Goal: Task Accomplishment & Management: Use online tool/utility

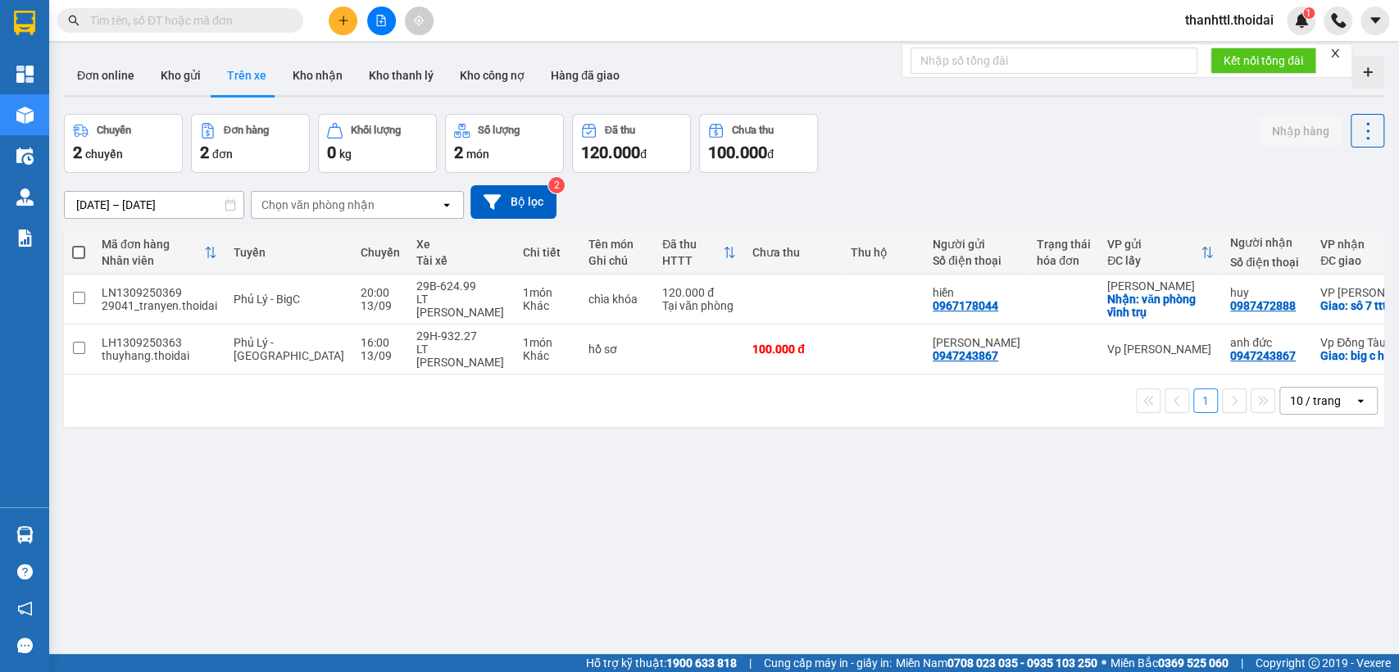
click at [148, 20] on input "text" at bounding box center [186, 20] width 193 height 18
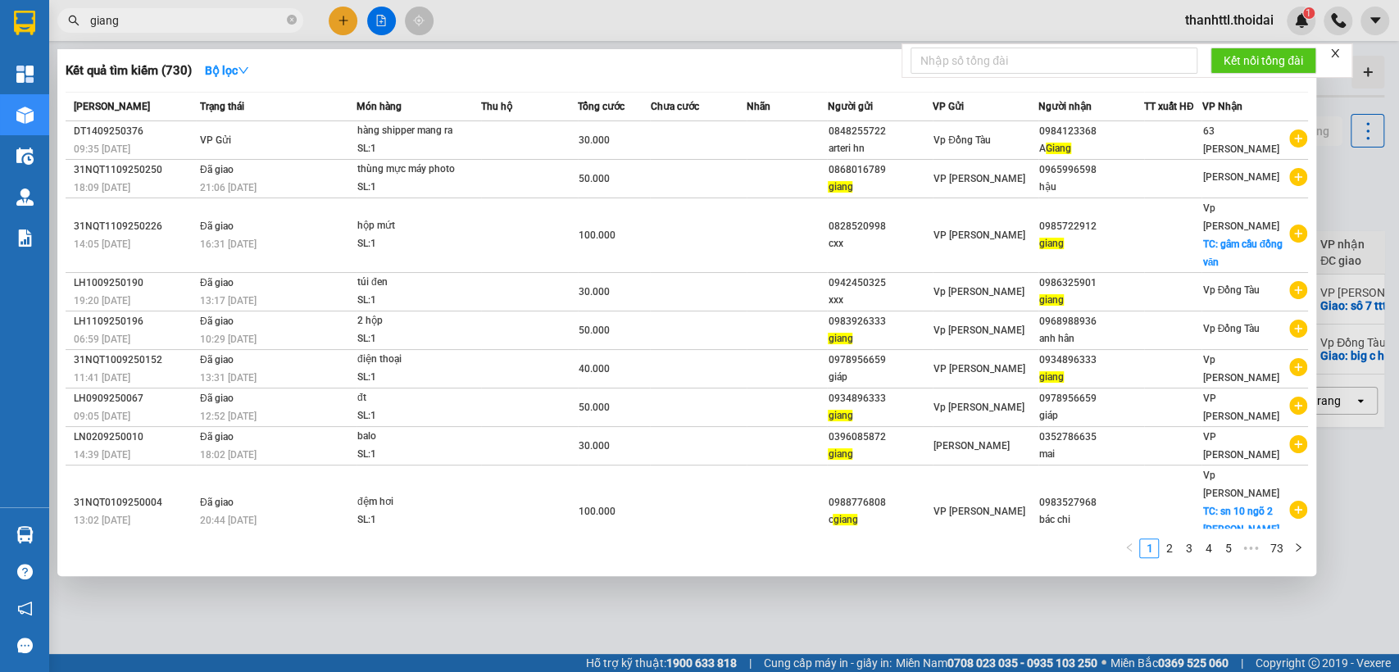
type input "giang"
click at [291, 21] on icon "close-circle" at bounding box center [292, 20] width 10 height 10
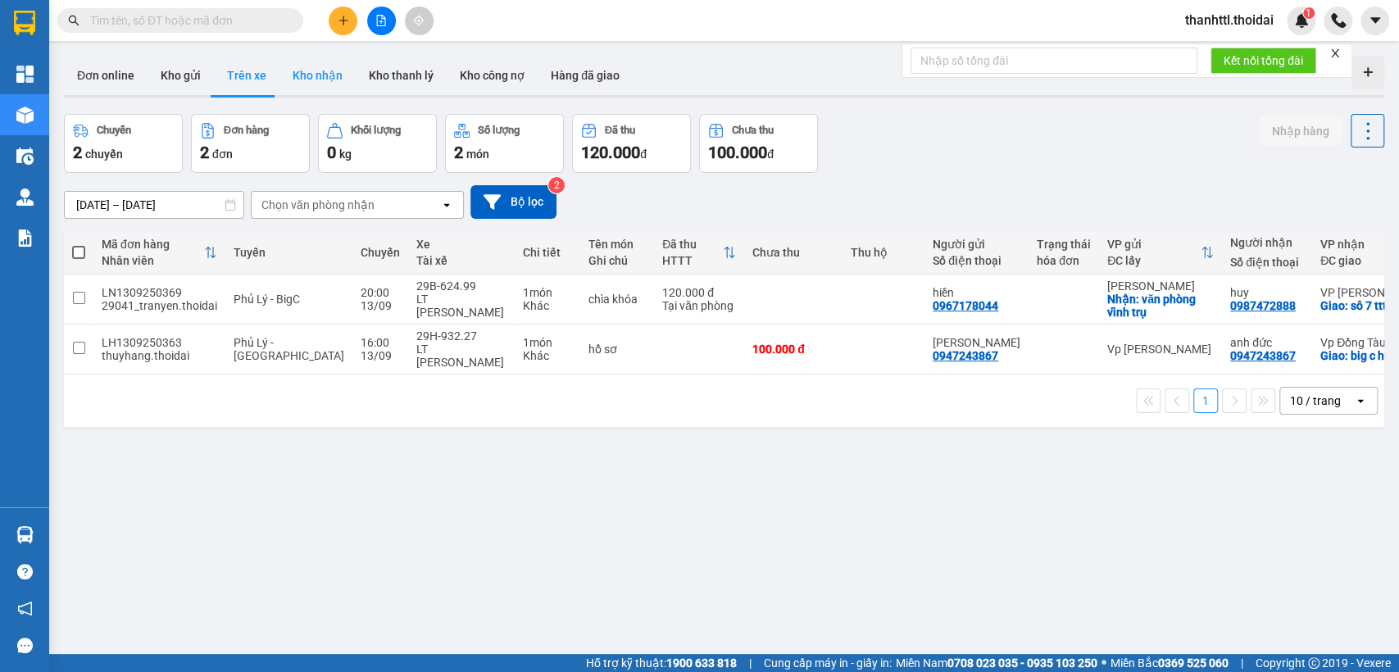
click at [334, 79] on button "Kho nhận" at bounding box center [318, 75] width 76 height 39
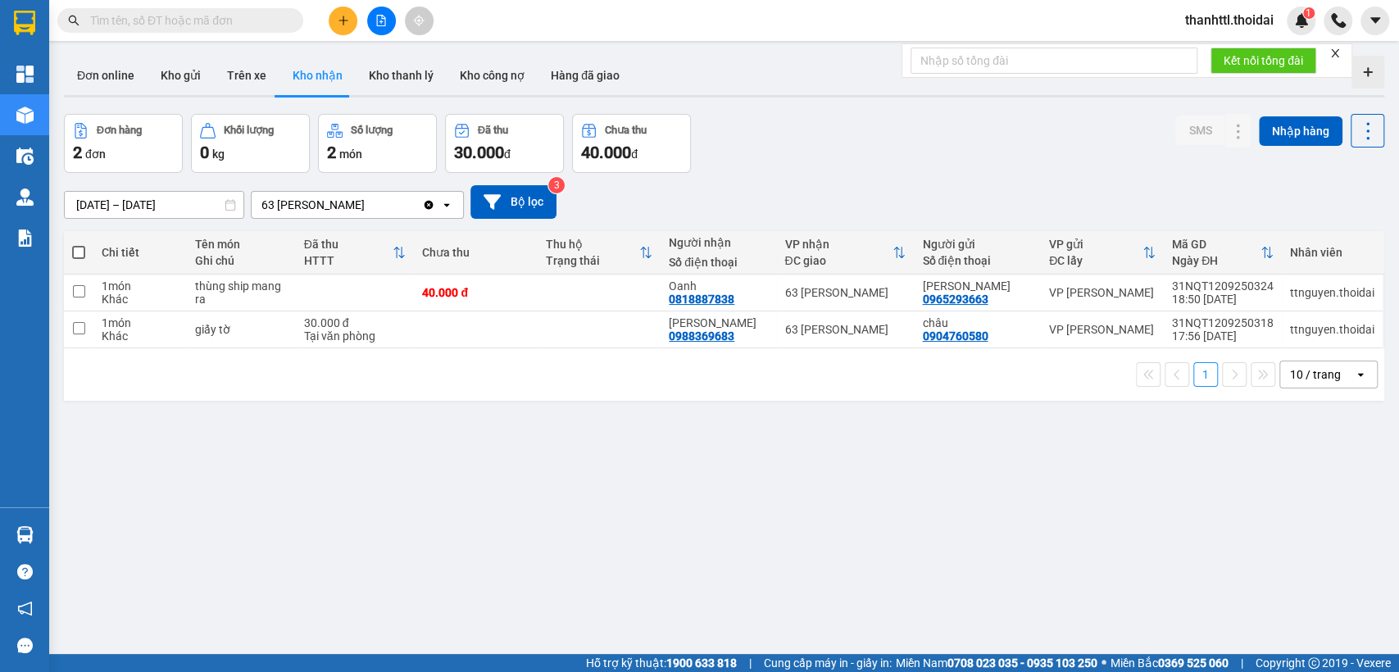
click at [448, 208] on icon "open" at bounding box center [446, 204] width 13 height 13
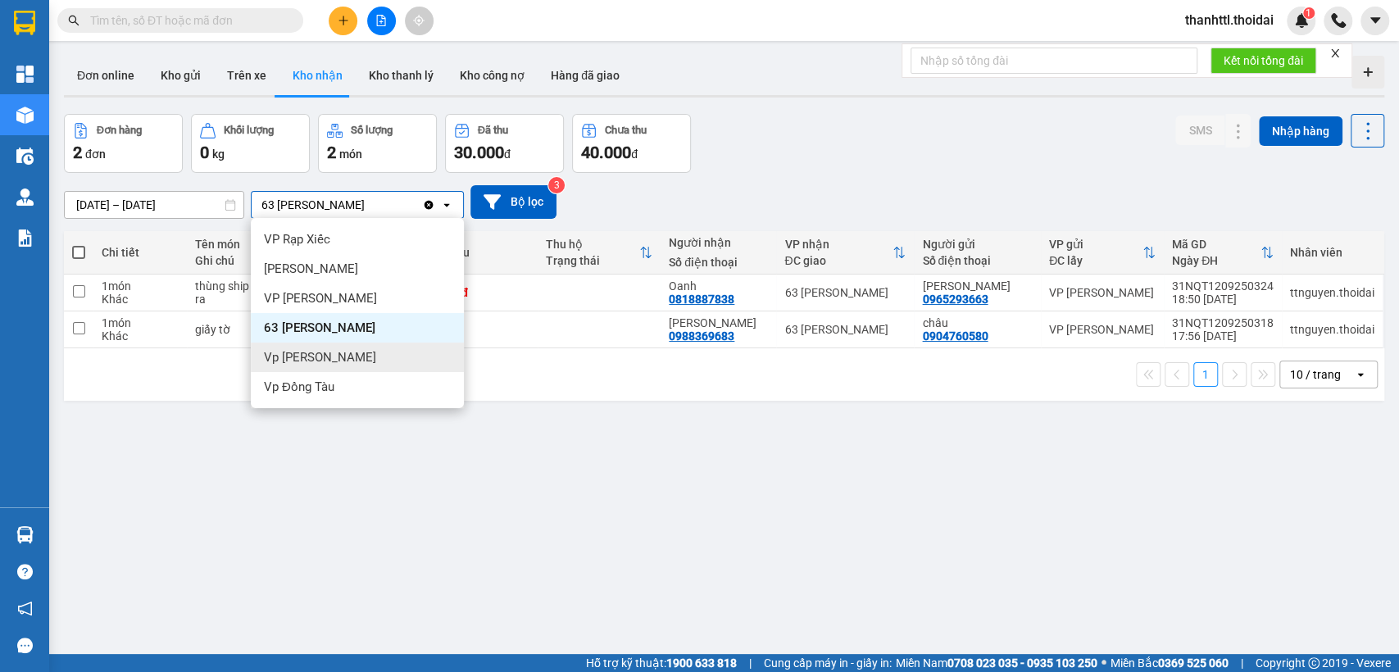
click at [321, 362] on span "Vp [PERSON_NAME]" at bounding box center [320, 357] width 112 height 16
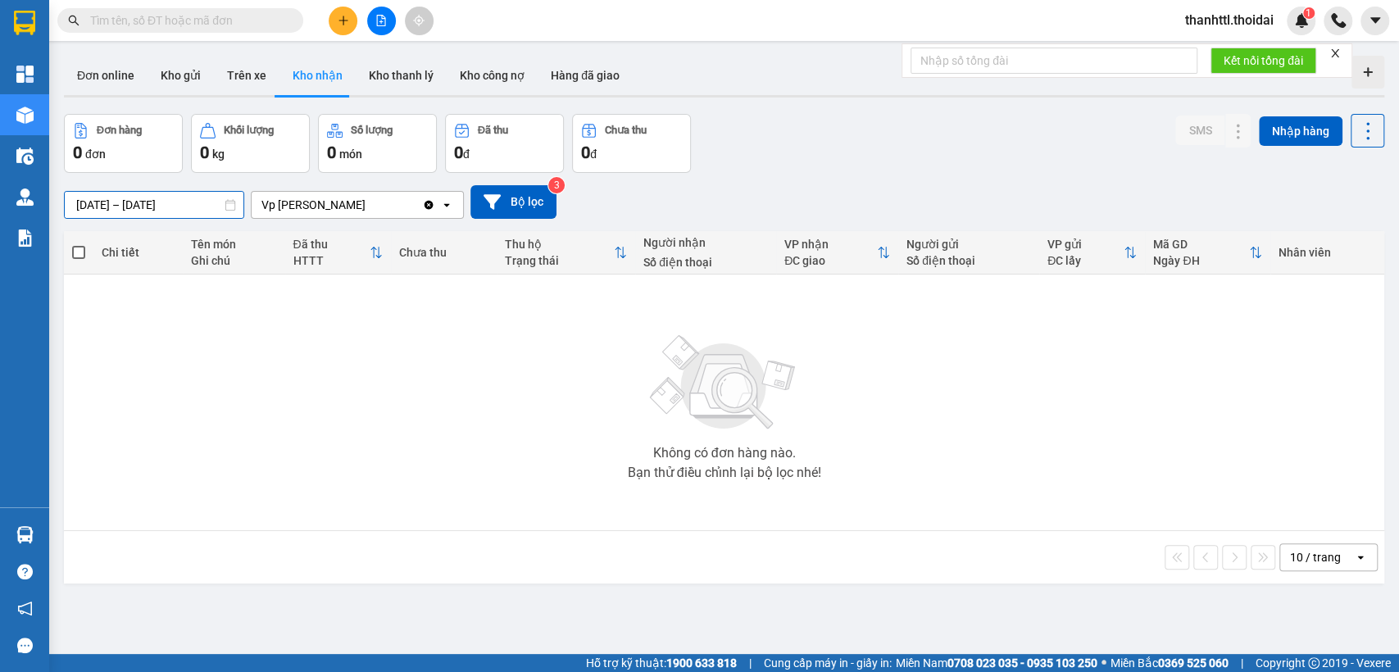
click at [111, 201] on input "[DATE] – [DATE]" at bounding box center [154, 205] width 179 height 26
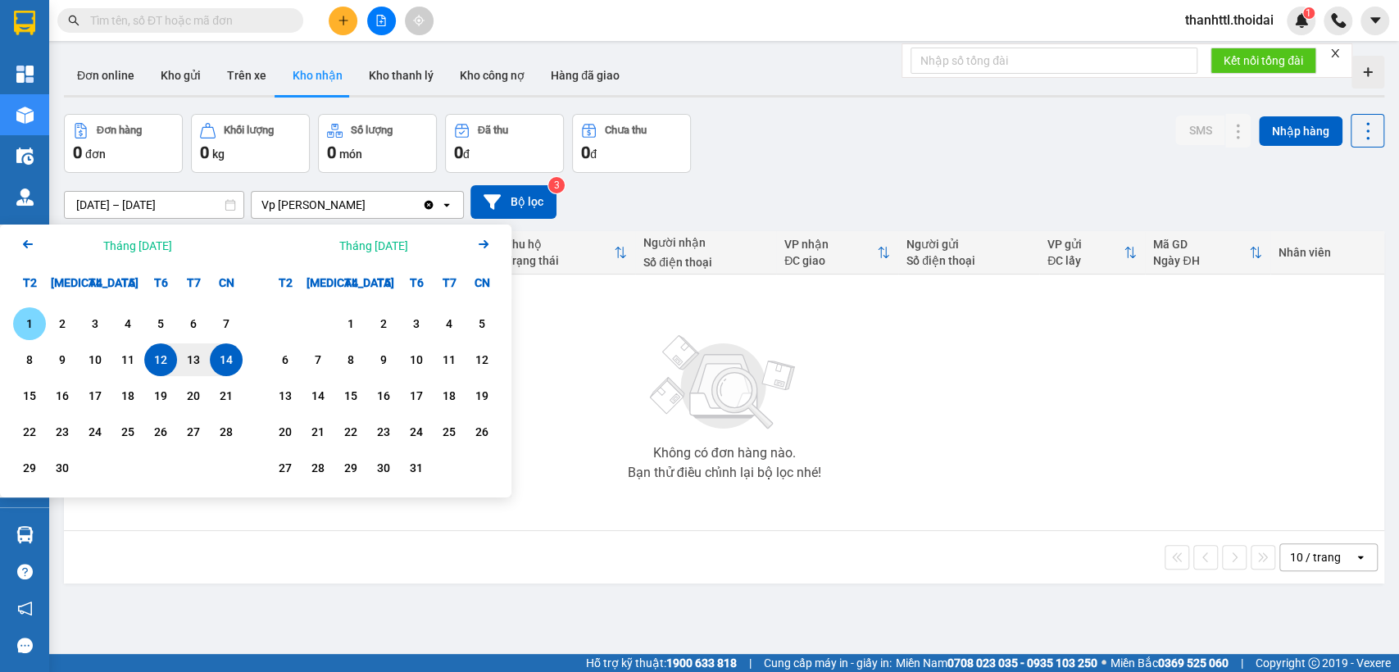
click at [39, 327] on div "1" at bounding box center [29, 324] width 23 height 20
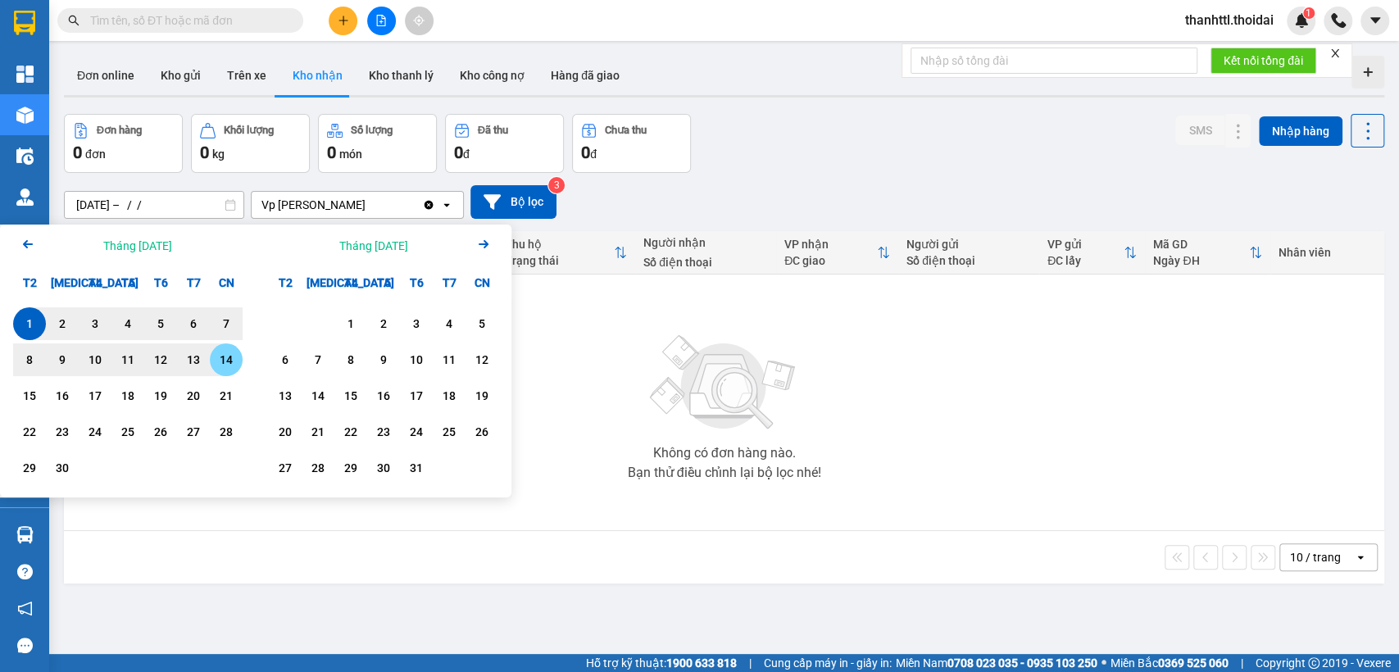
click at [228, 364] on div "14" at bounding box center [226, 360] width 23 height 20
type input "[DATE] – [DATE]"
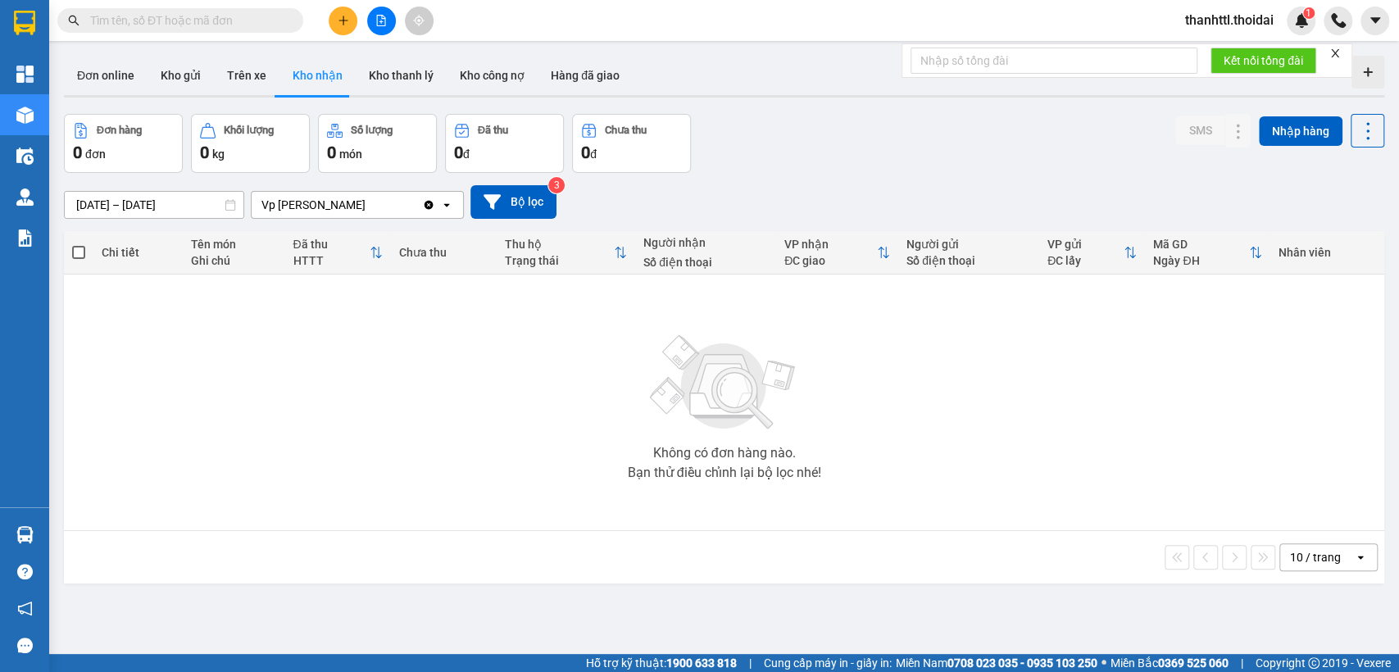
click at [426, 204] on icon "Clear value" at bounding box center [429, 204] width 9 height 9
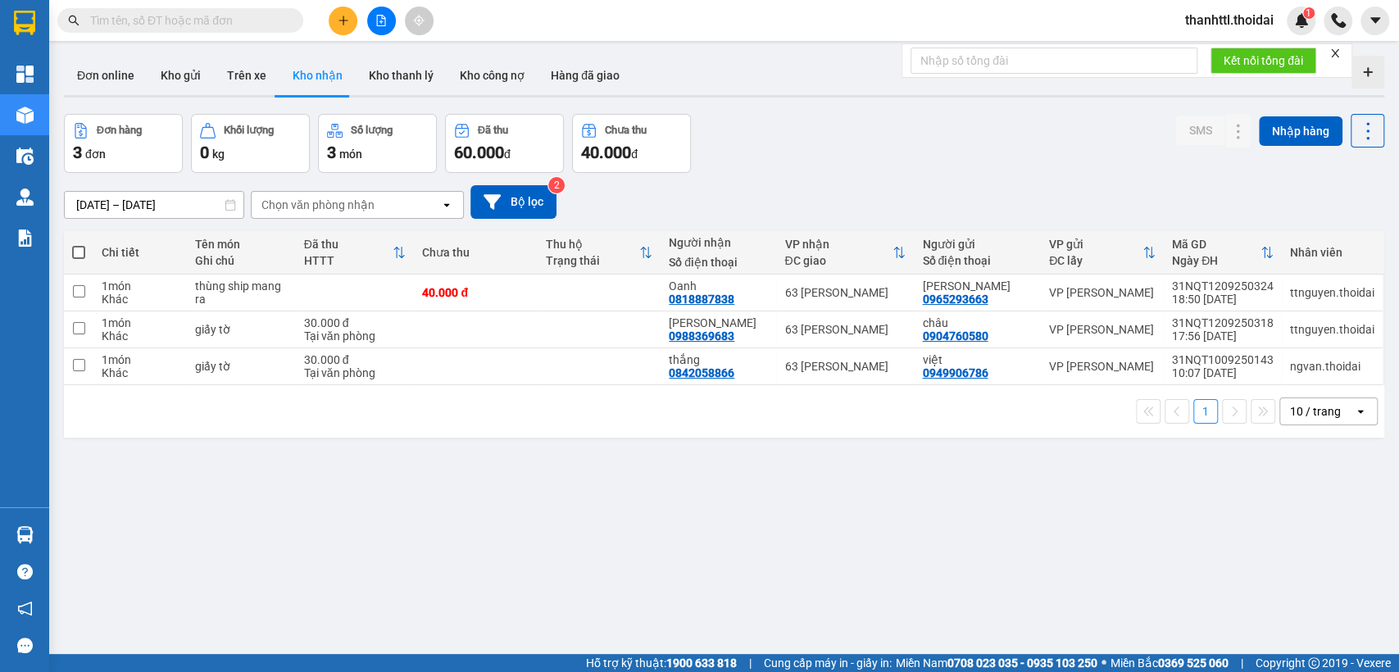
click at [311, 70] on button "Kho nhận" at bounding box center [318, 75] width 76 height 39
click at [448, 202] on icon "open" at bounding box center [446, 204] width 13 height 13
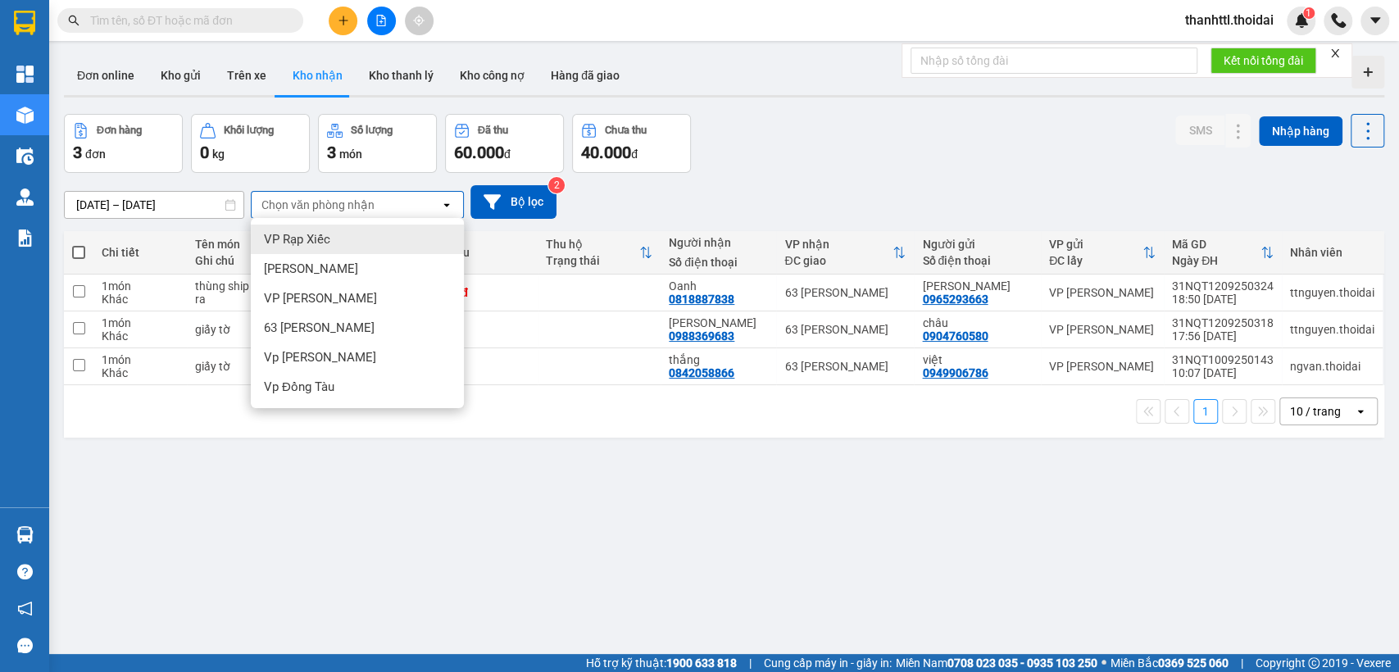
drag, startPoint x: 887, startPoint y: 204, endPoint x: 482, endPoint y: 140, distance: 409.9
click at [878, 199] on div "[DATE] – [DATE] Press the down arrow key to interact with the calendar and sele…" at bounding box center [724, 202] width 1321 height 34
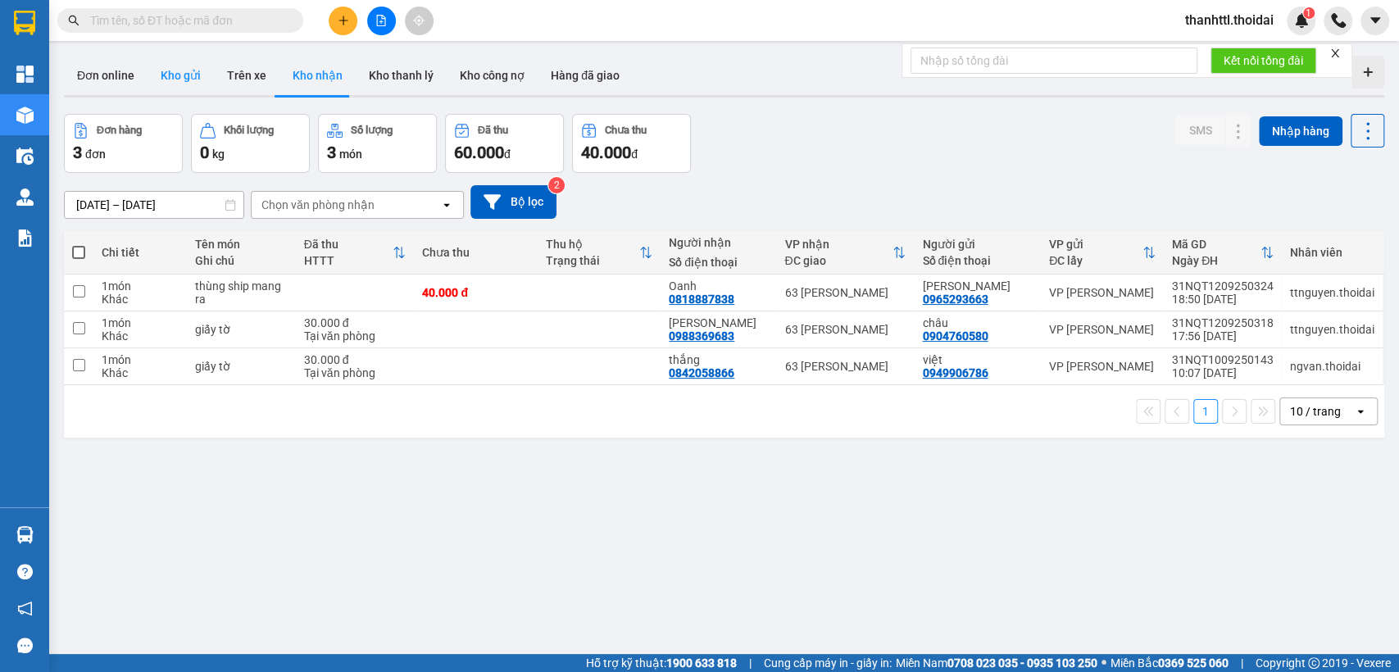
click at [196, 80] on button "Kho gửi" at bounding box center [181, 75] width 66 height 39
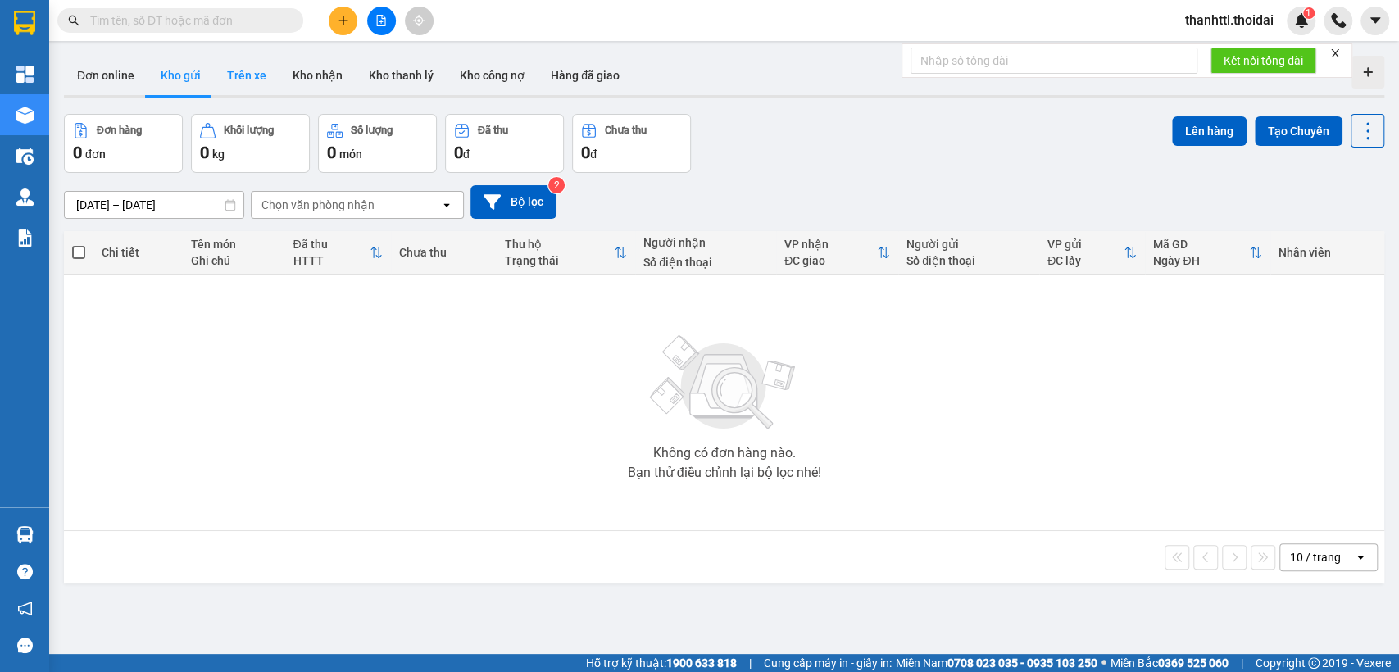
click at [258, 87] on button "Trên xe" at bounding box center [247, 75] width 66 height 39
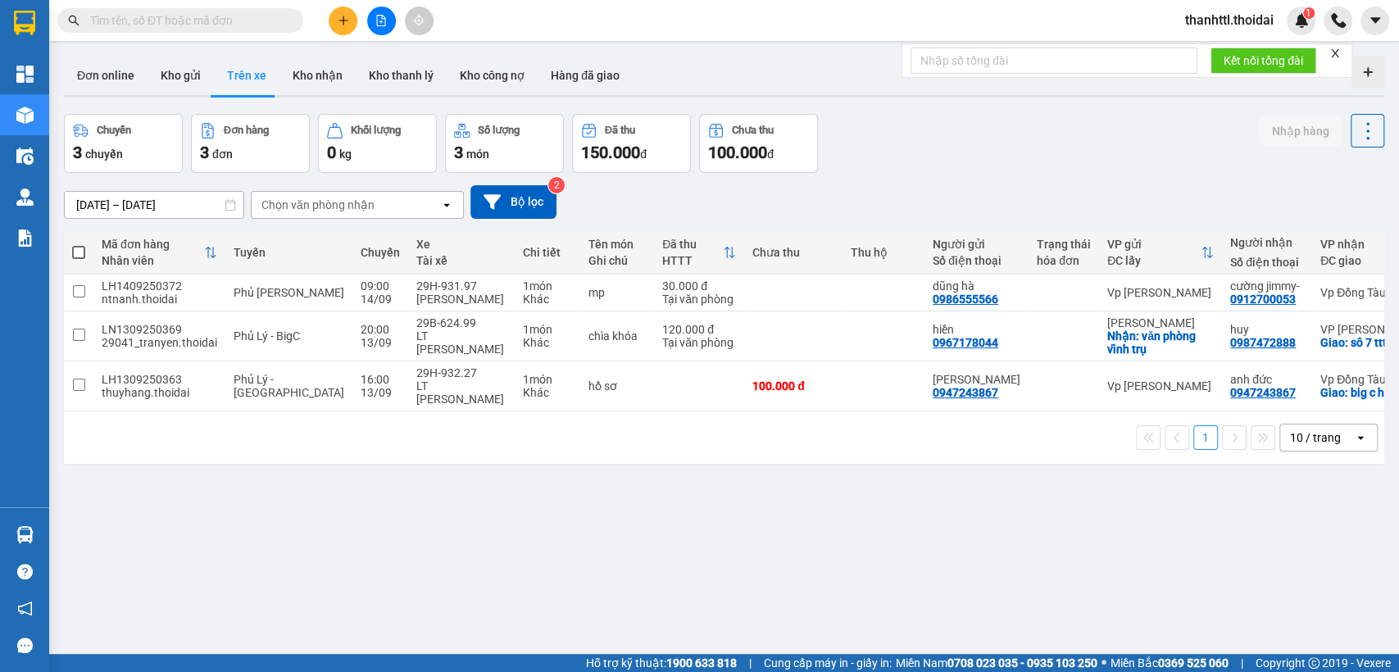
click at [447, 206] on icon at bounding box center [446, 204] width 6 height 3
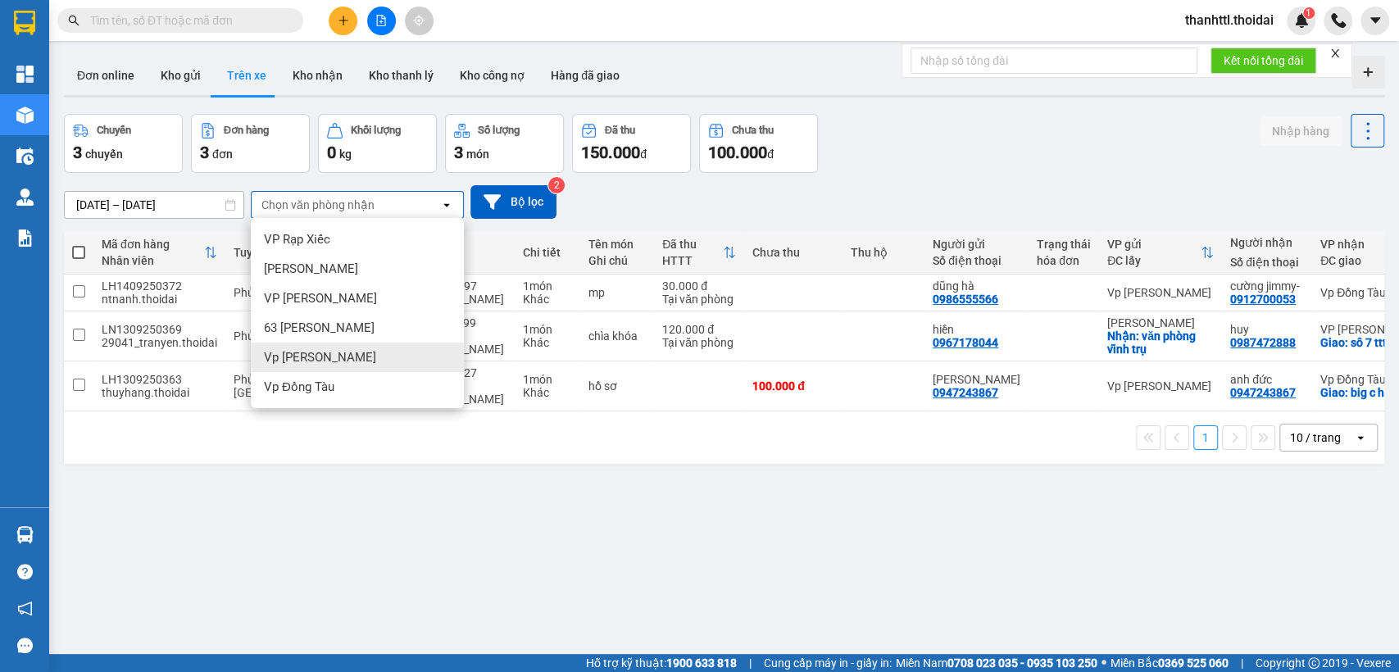
click at [326, 357] on span "Vp [PERSON_NAME]" at bounding box center [320, 357] width 112 height 16
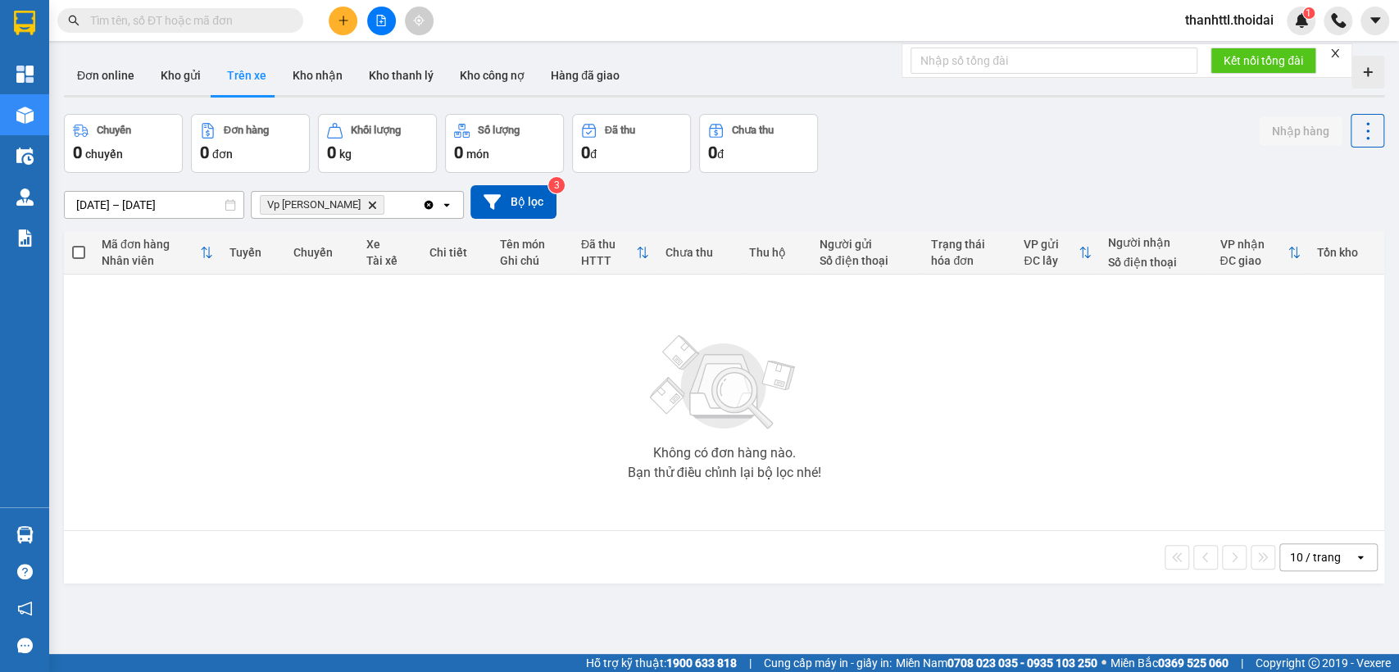
click at [367, 202] on icon "Delete" at bounding box center [372, 205] width 10 height 10
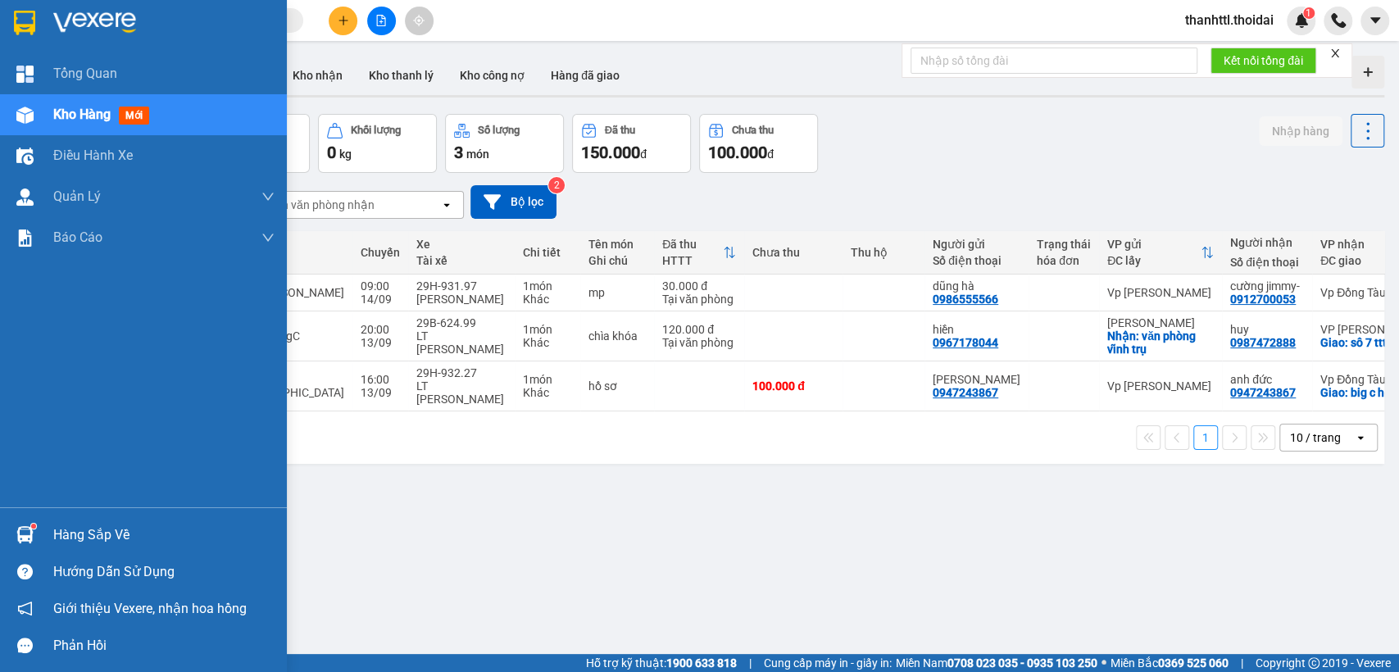
click at [73, 542] on div "Hàng sắp về" at bounding box center [163, 535] width 221 height 25
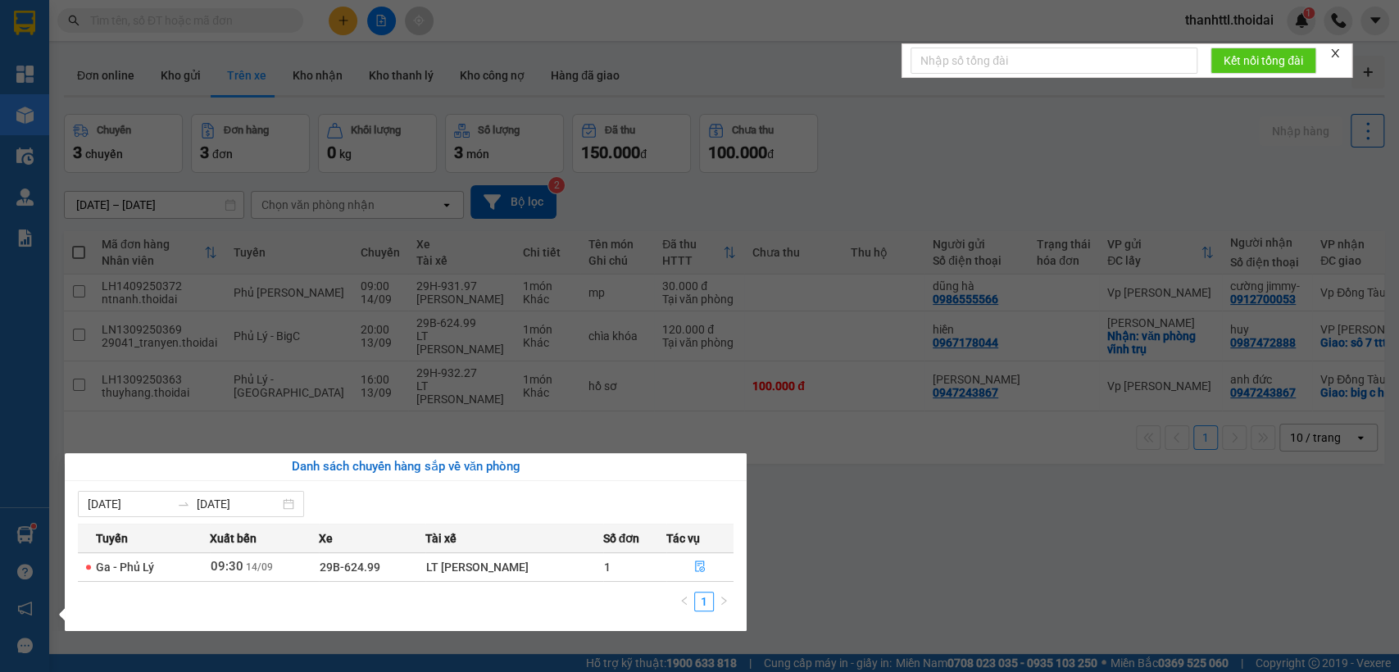
click at [859, 75] on section "Kết quả tìm kiếm ( 0 ) Bộ lọc No Data thanhttl.thoidai 1 Tổng Quan Kho hàng mới…" at bounding box center [699, 336] width 1399 height 672
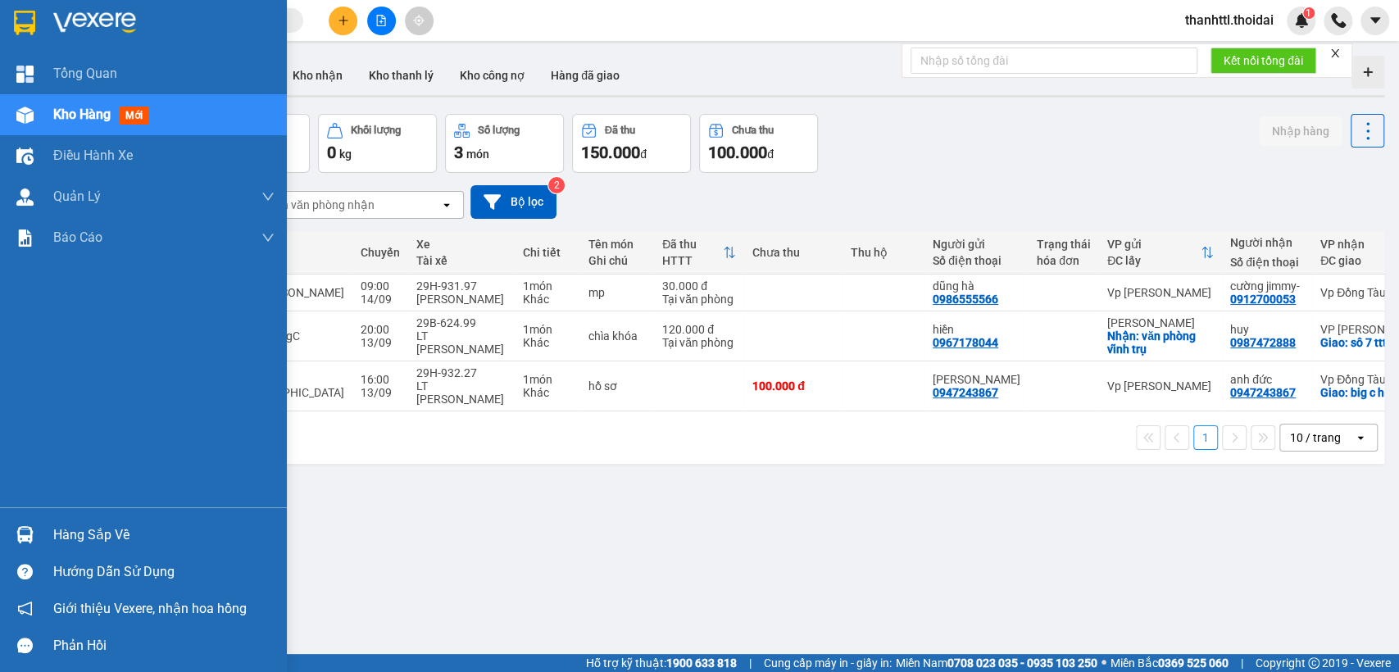
click at [87, 542] on div "Hàng sắp về" at bounding box center [163, 535] width 221 height 25
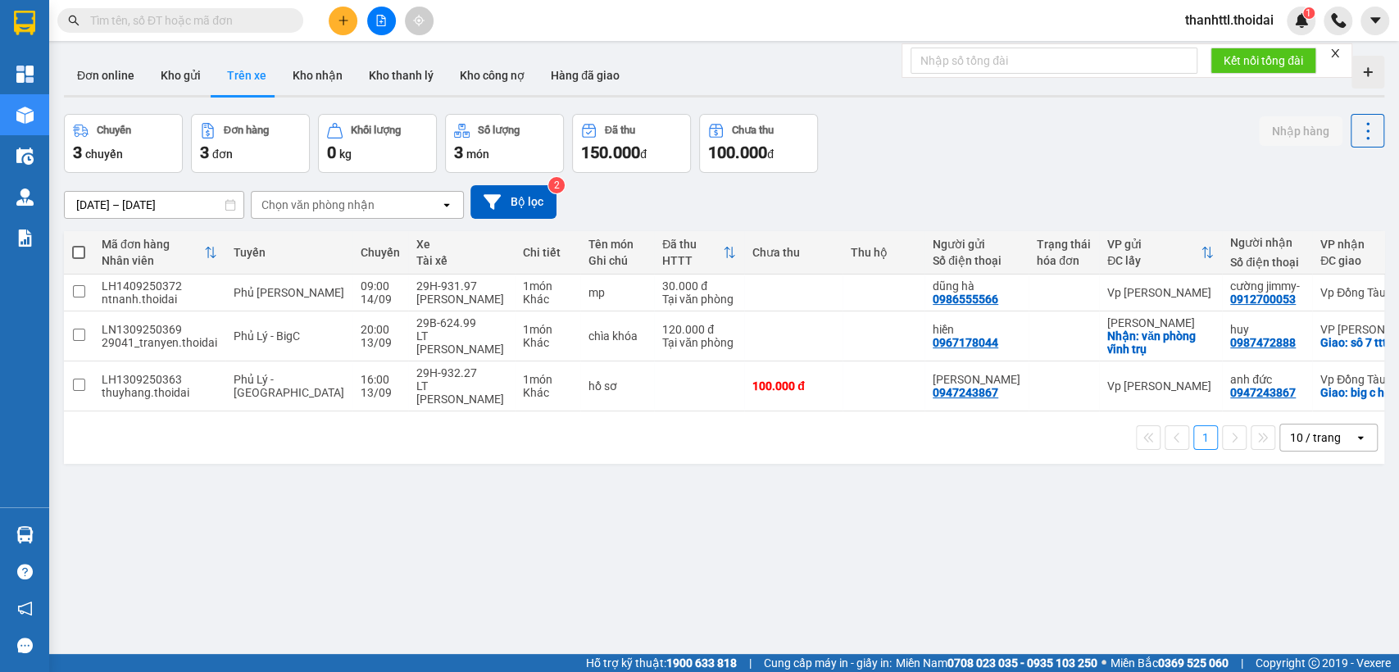
drag, startPoint x: 859, startPoint y: 524, endPoint x: 815, endPoint y: 430, distance: 104.1
click at [860, 524] on section "Kết quả tìm kiếm ( 0 ) Bộ lọc No Data thanhttl.thoidai 1 Tổng Quan Kho hàng mới…" at bounding box center [699, 336] width 1399 height 672
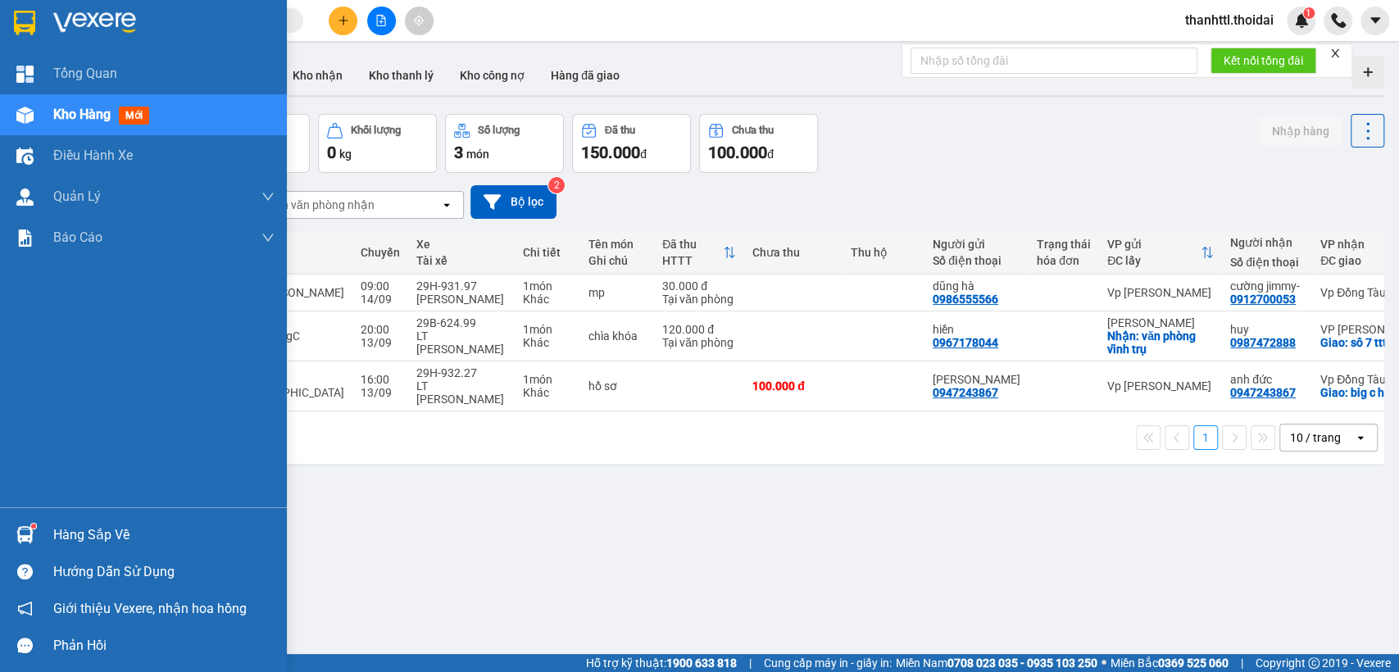
click at [85, 527] on div "Hàng sắp về" at bounding box center [163, 535] width 221 height 25
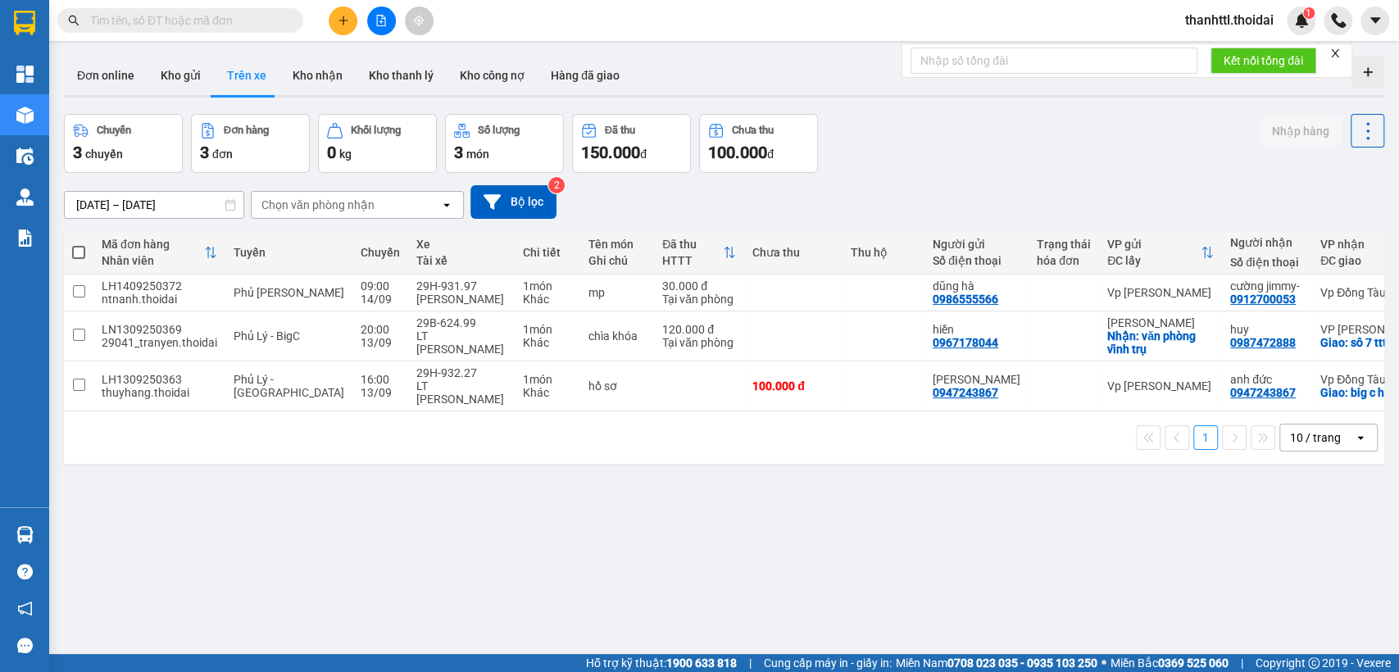
click at [868, 502] on section "Kết quả tìm kiếm ( 0 ) Bộ lọc No Data thanhttl.thoidai 1 Tổng Quan Kho hàng mới…" at bounding box center [699, 336] width 1399 height 672
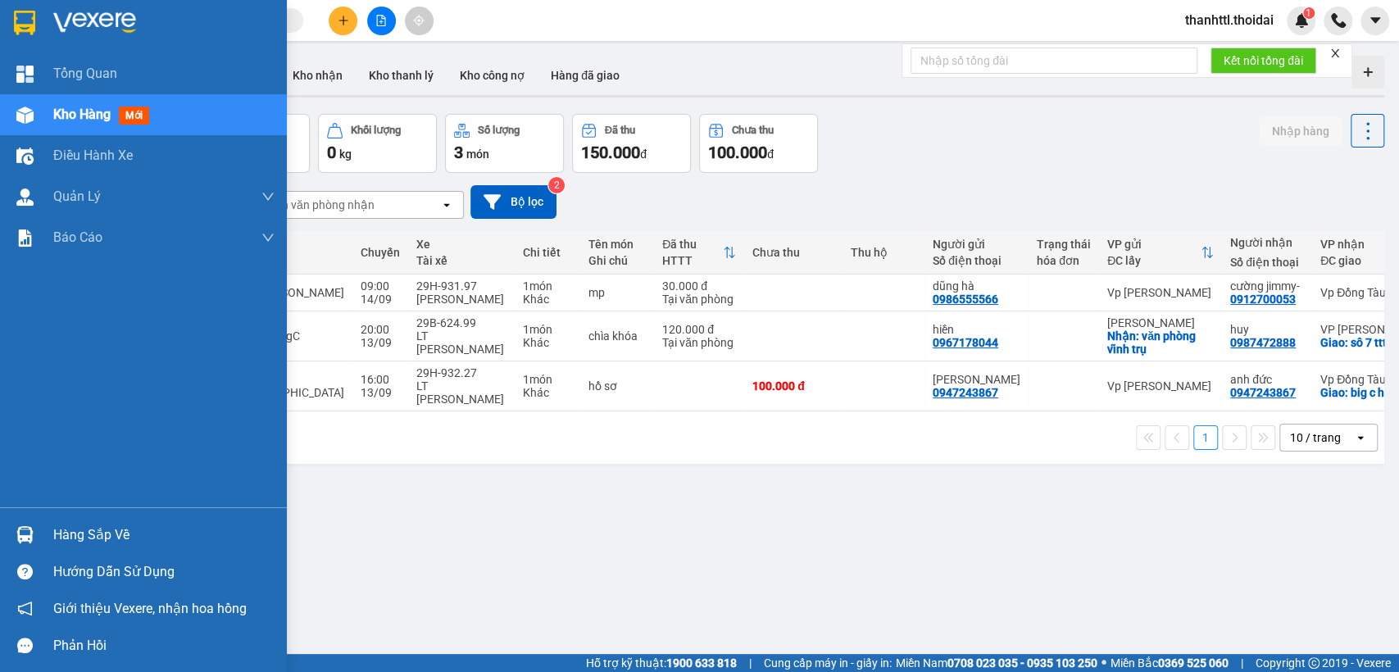
click at [45, 531] on div "Hàng sắp về" at bounding box center [143, 534] width 287 height 37
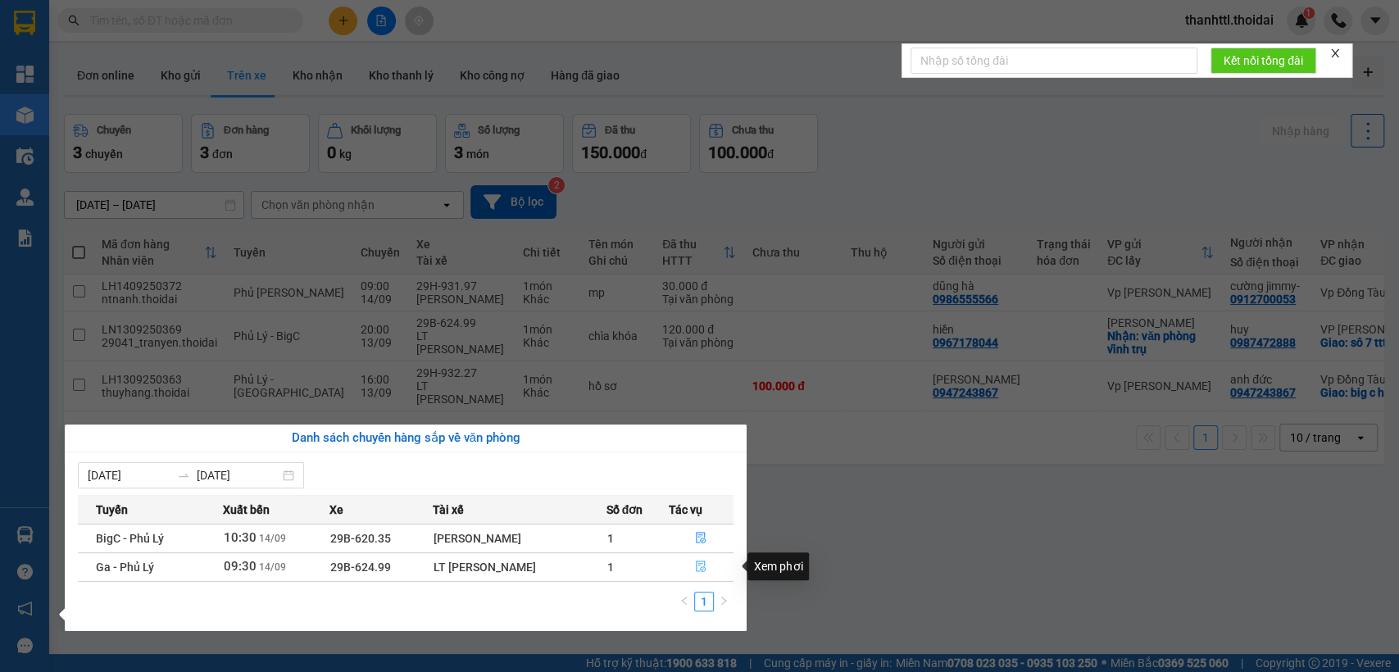
click at [702, 566] on icon "file-done" at bounding box center [700, 566] width 11 height 11
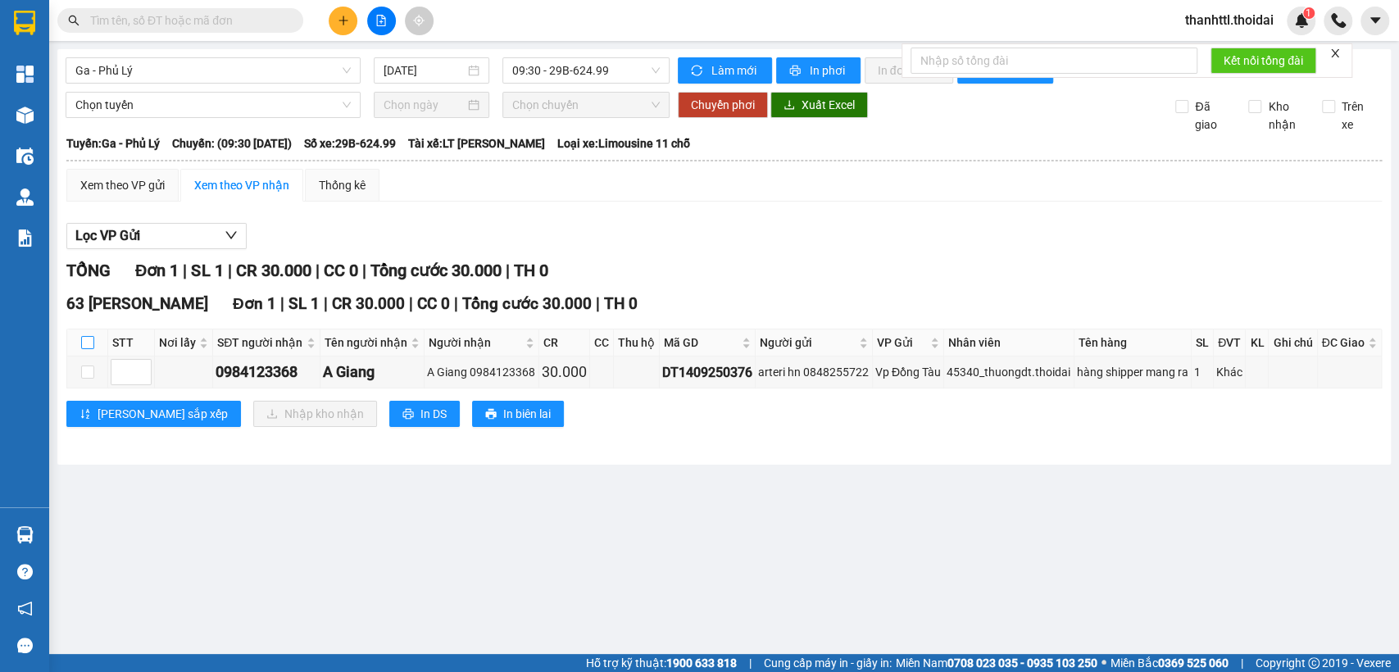
click at [90, 349] on input "checkbox" at bounding box center [87, 342] width 13 height 13
checkbox input "true"
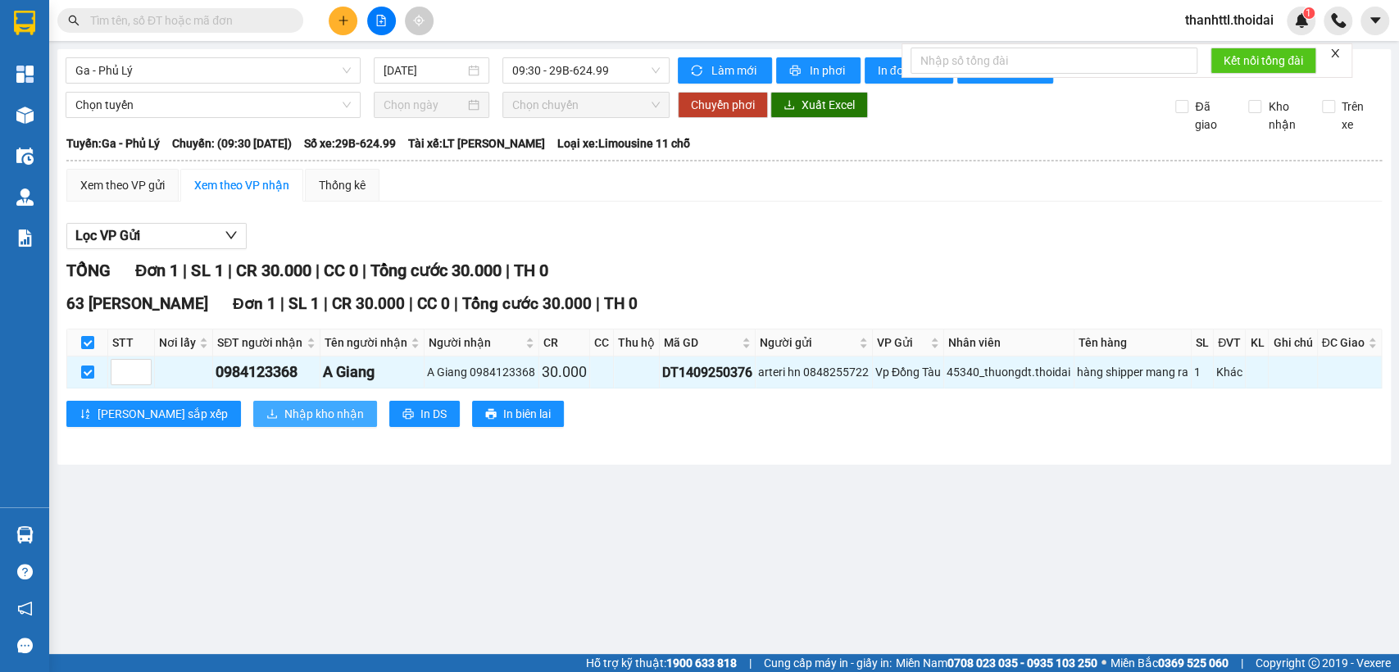
click at [284, 423] on span "Nhập kho nhận" at bounding box center [324, 414] width 80 height 18
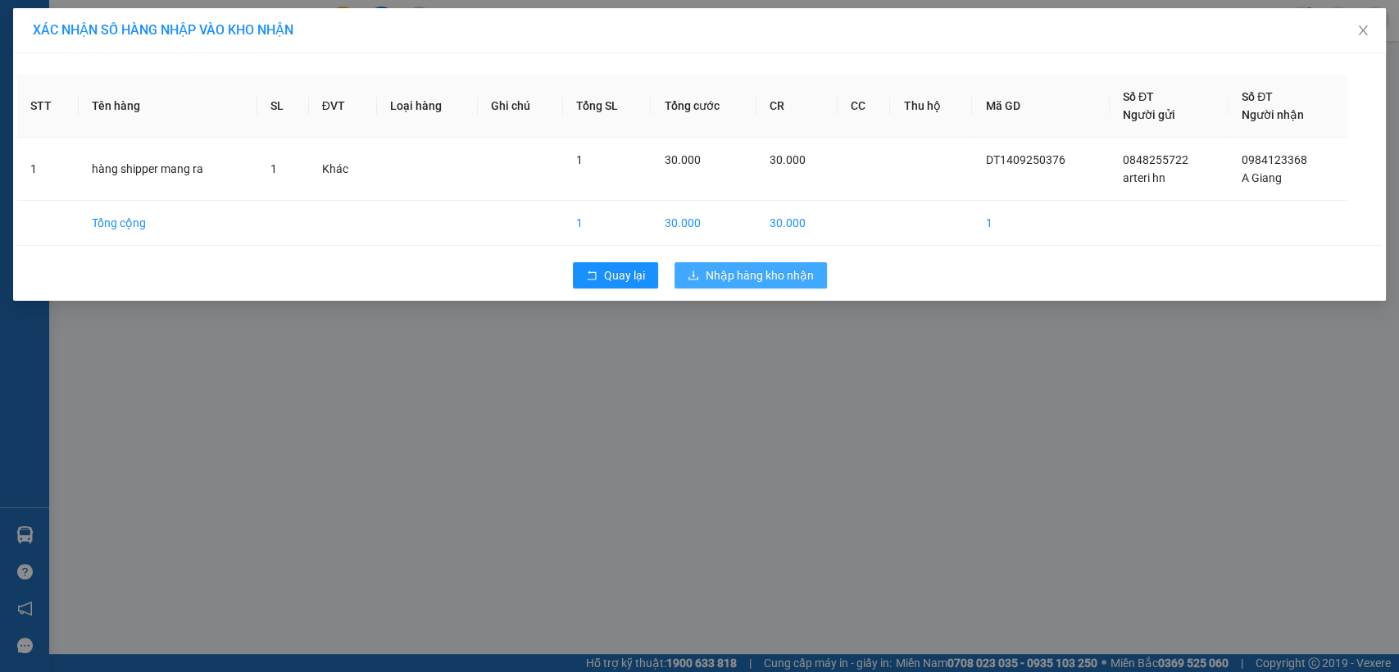
click at [773, 278] on span "Nhập hàng kho nhận" at bounding box center [760, 275] width 108 height 18
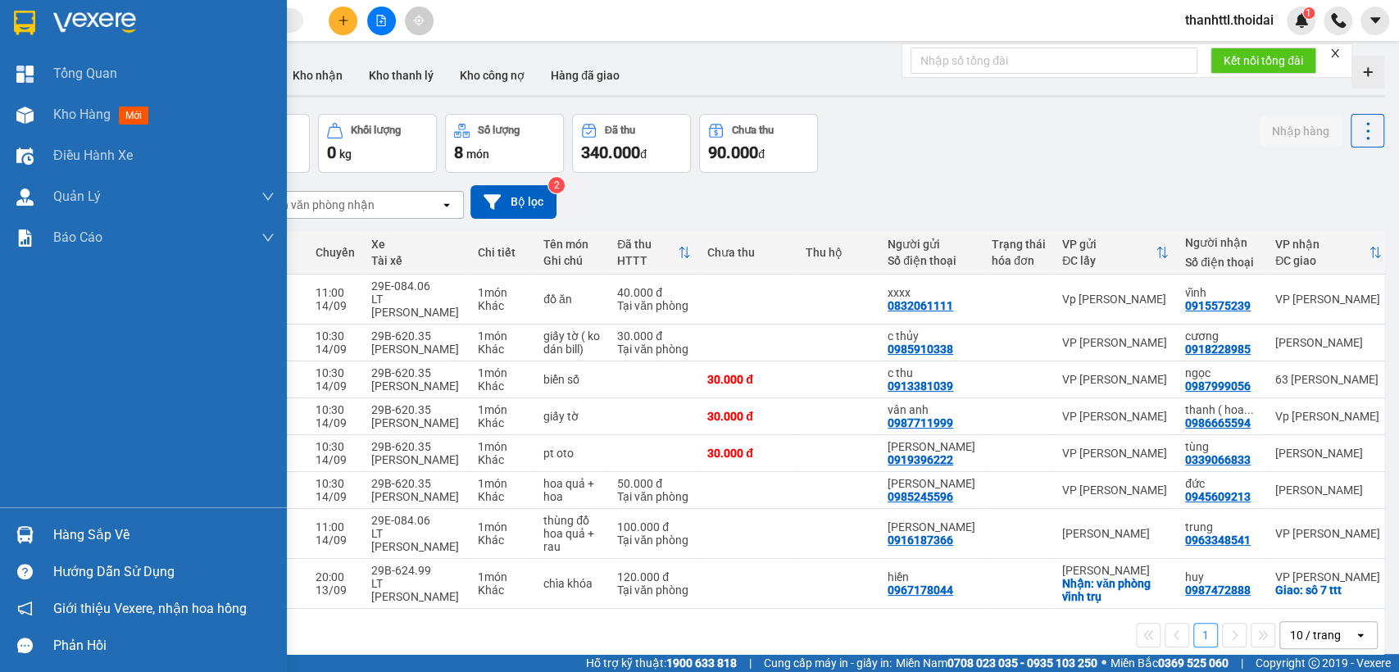
click at [70, 532] on div "Hàng sắp về" at bounding box center [163, 535] width 221 height 25
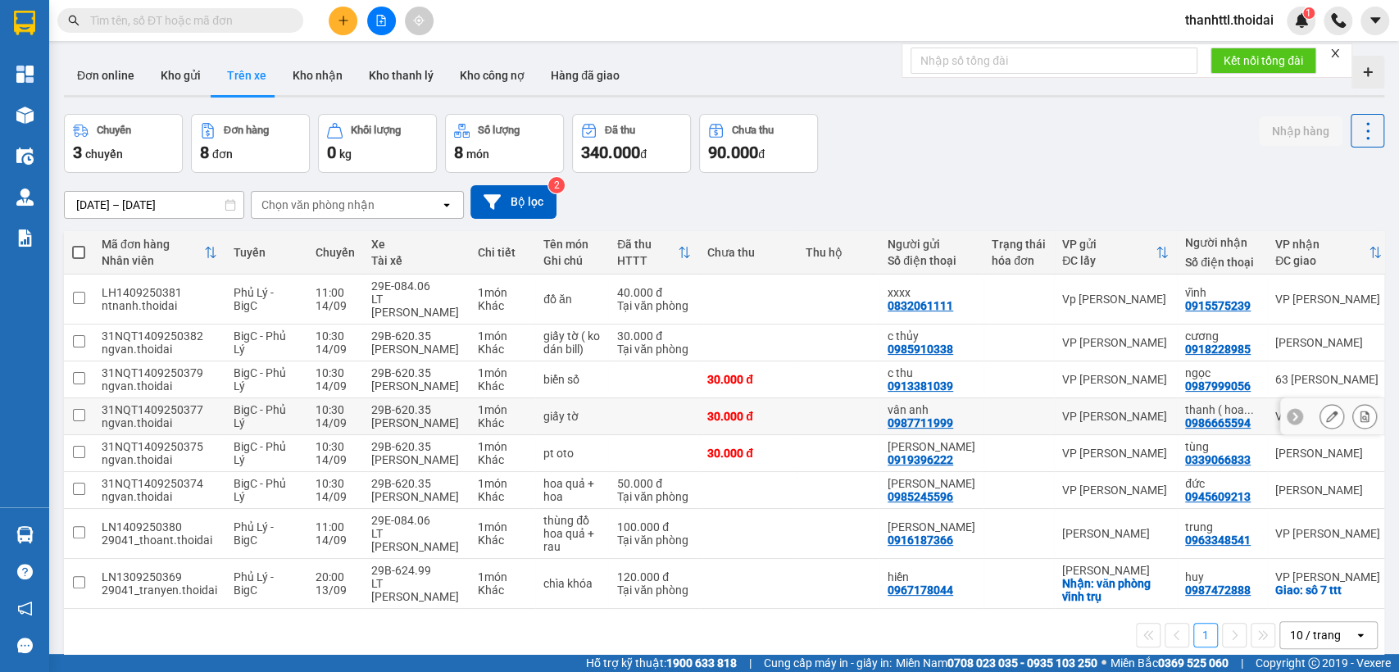
click at [826, 411] on section "Kết quả tìm kiếm ( 0 ) Bộ lọc No Data thanhttl.thoidai 1 Tổng Quan Kho hàng mới…" at bounding box center [699, 336] width 1399 height 672
